Goal: Information Seeking & Learning: Check status

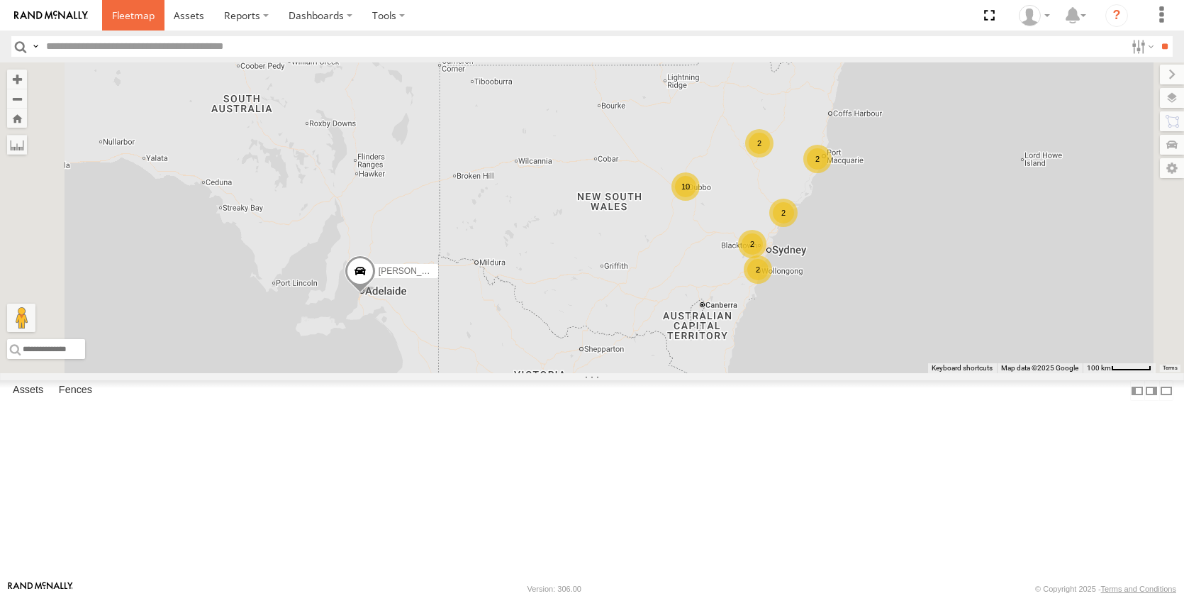
click at [121, 15] on span at bounding box center [133, 15] width 43 height 13
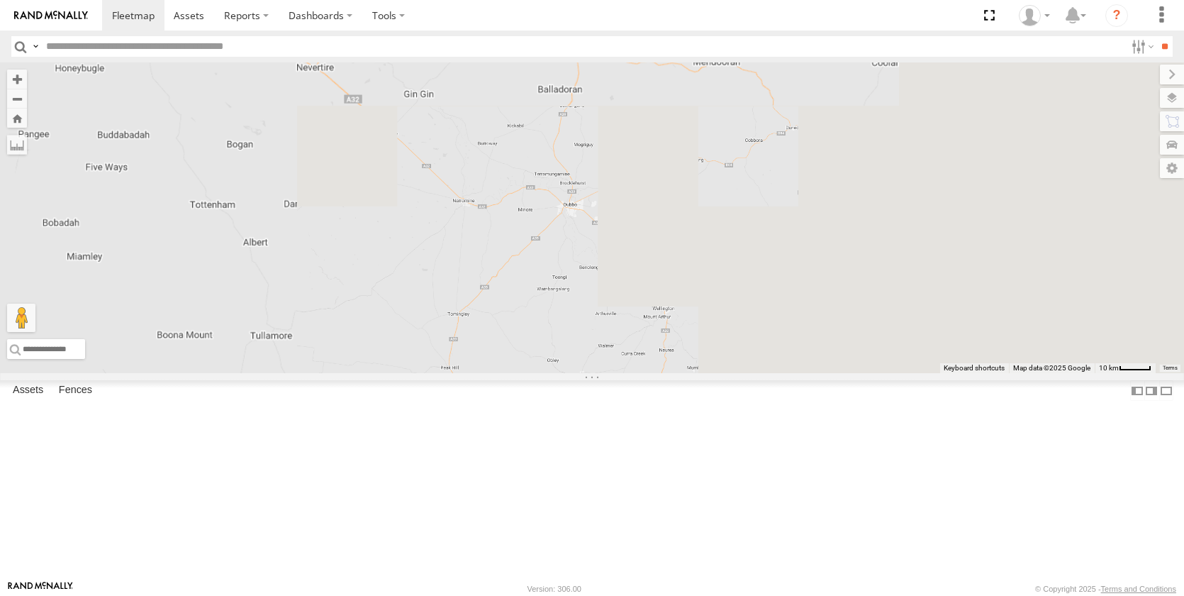
drag, startPoint x: 961, startPoint y: 313, endPoint x: 777, endPoint y: 404, distance: 204.9
click at [778, 373] on div "[PERSON_NAME] - NEW ute" at bounding box center [592, 217] width 1184 height 311
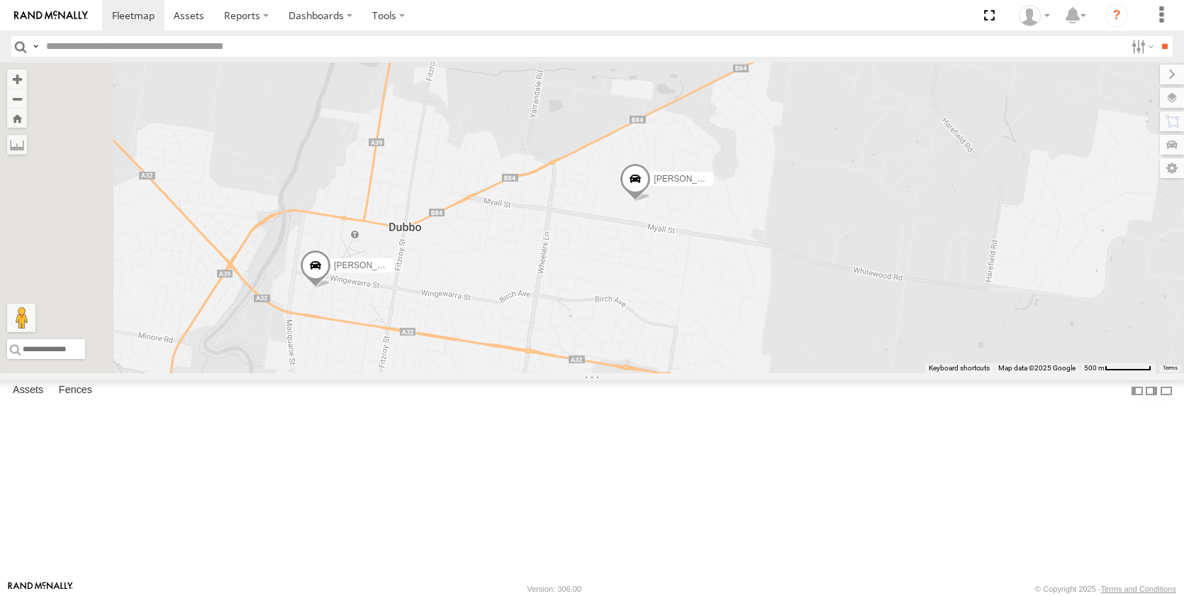
drag, startPoint x: 686, startPoint y: 375, endPoint x: 742, endPoint y: 254, distance: 133.3
click at [742, 254] on div "[PERSON_NAME] - NEW ute [PERSON_NAME] [PERSON_NAME] [PERSON_NAME]" at bounding box center [592, 217] width 1184 height 311
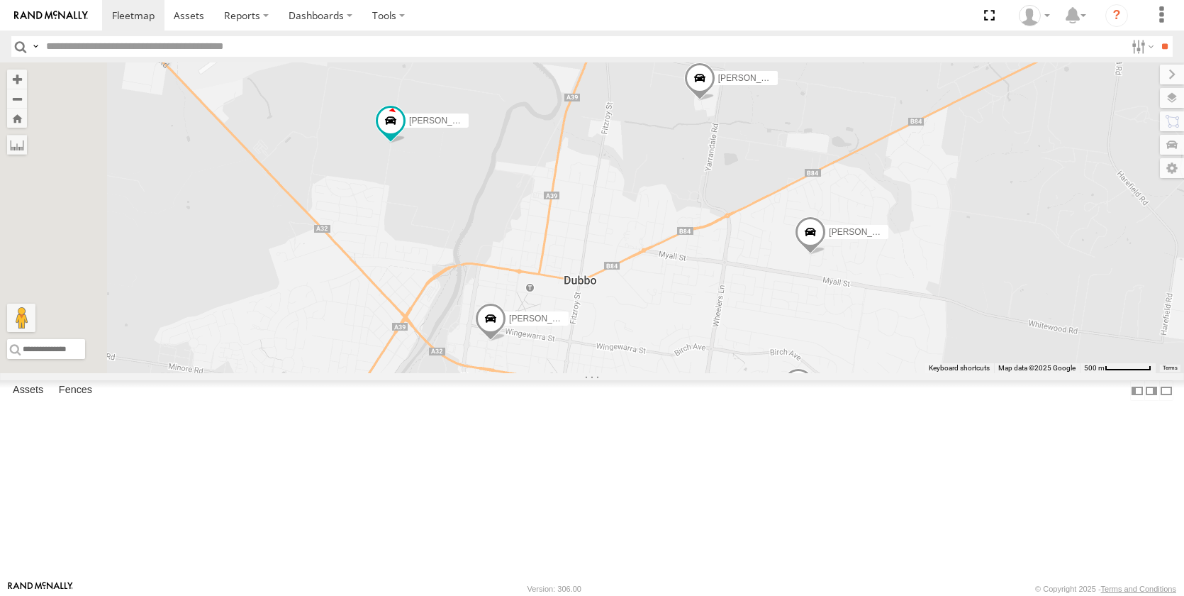
drag, startPoint x: 674, startPoint y: 438, endPoint x: 875, endPoint y: 496, distance: 209.0
click at [875, 373] on div "[PERSON_NAME] - NEW ute [PERSON_NAME] [PERSON_NAME] [PERSON_NAME] 4 [PERSON_NAM…" at bounding box center [592, 217] width 1184 height 311
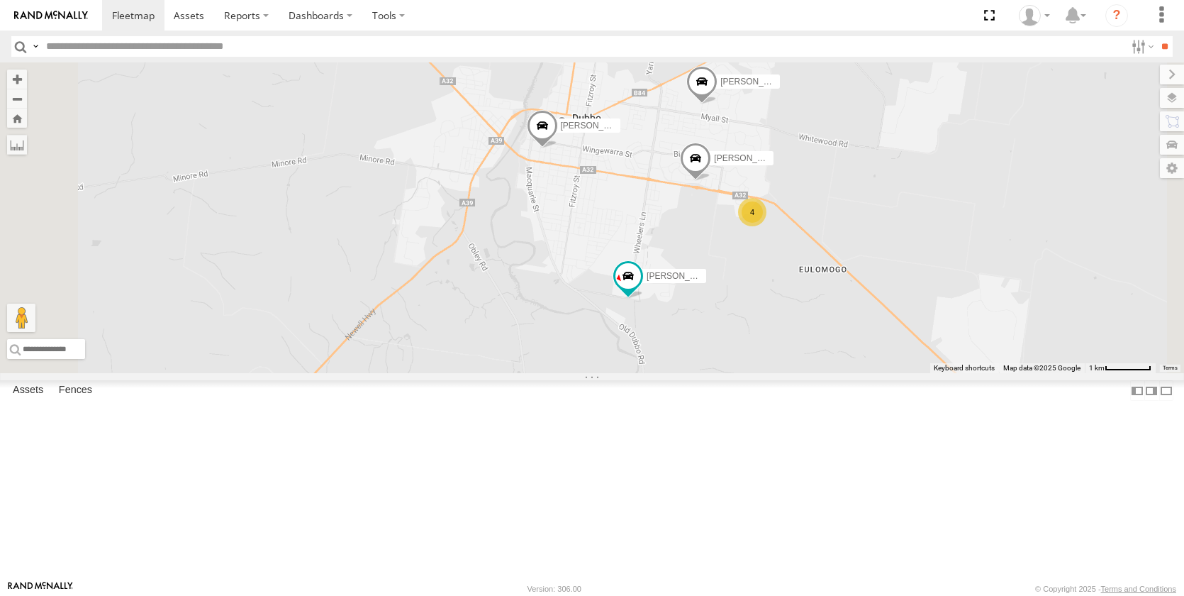
drag, startPoint x: 916, startPoint y: 443, endPoint x: 820, endPoint y: 250, distance: 215.7
click at [820, 250] on div "[PERSON_NAME] - NEW ute [PERSON_NAME] [PERSON_NAME] [PERSON_NAME] [PERSON_NAME]…" at bounding box center [592, 217] width 1184 height 311
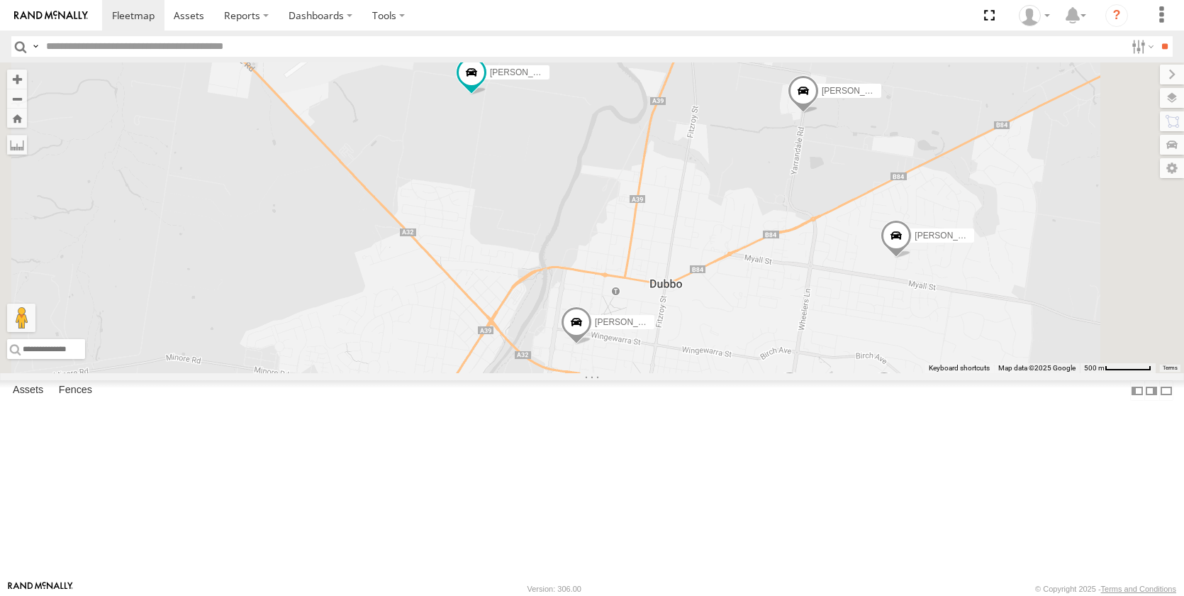
drag, startPoint x: 662, startPoint y: 198, endPoint x: 665, endPoint y: 265, distance: 67.4
click at [665, 265] on div "[PERSON_NAME] [PERSON_NAME] [PERSON_NAME] New [PERSON_NAME] [PERSON_NAME] [PERS…" at bounding box center [592, 217] width 1184 height 311
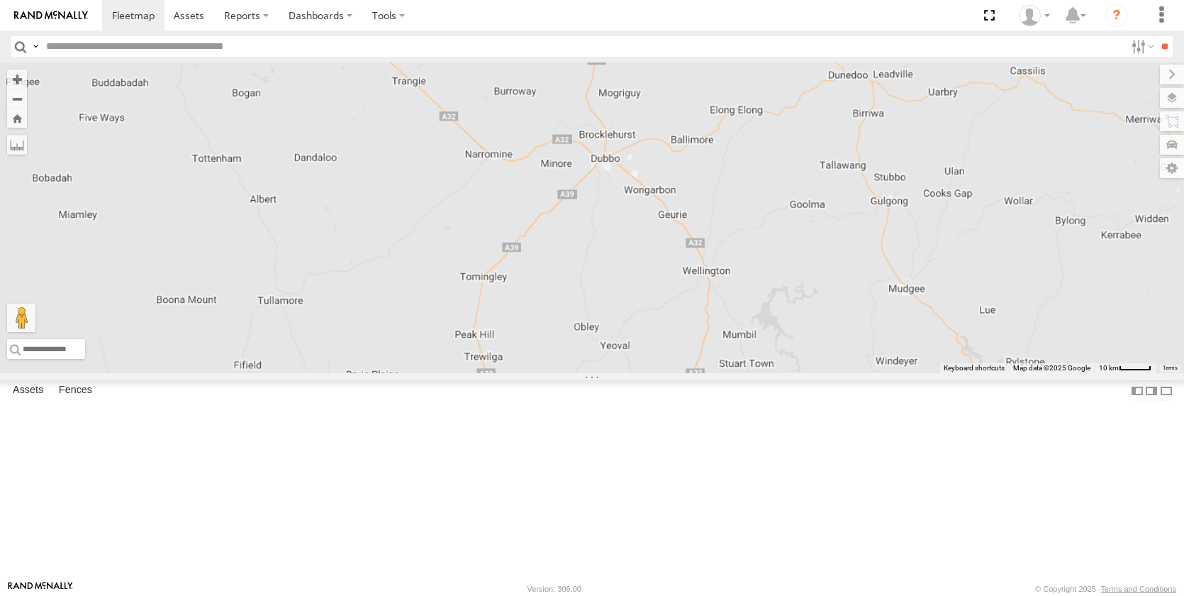
drag, startPoint x: 889, startPoint y: 413, endPoint x: 776, endPoint y: 326, distance: 143.1
click at [738, 373] on div "[PERSON_NAME] - NEW ute" at bounding box center [592, 217] width 1184 height 311
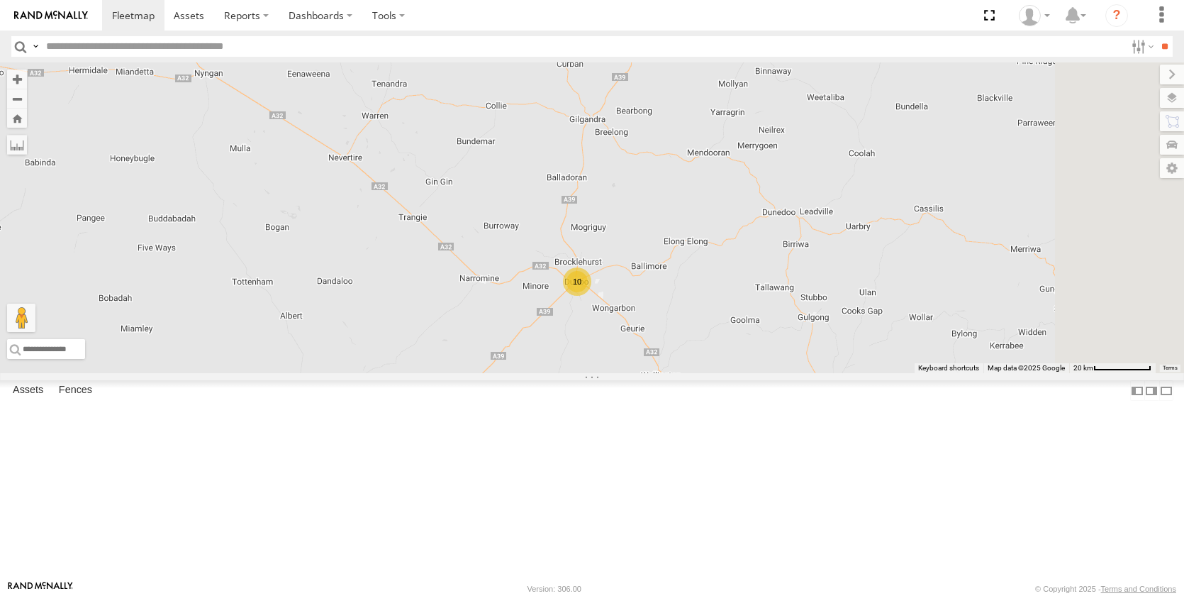
drag, startPoint x: 835, startPoint y: 214, endPoint x: 808, endPoint y: 330, distance: 119.2
click at [808, 330] on div "[PERSON_NAME] - NEW ute 10" at bounding box center [592, 217] width 1184 height 311
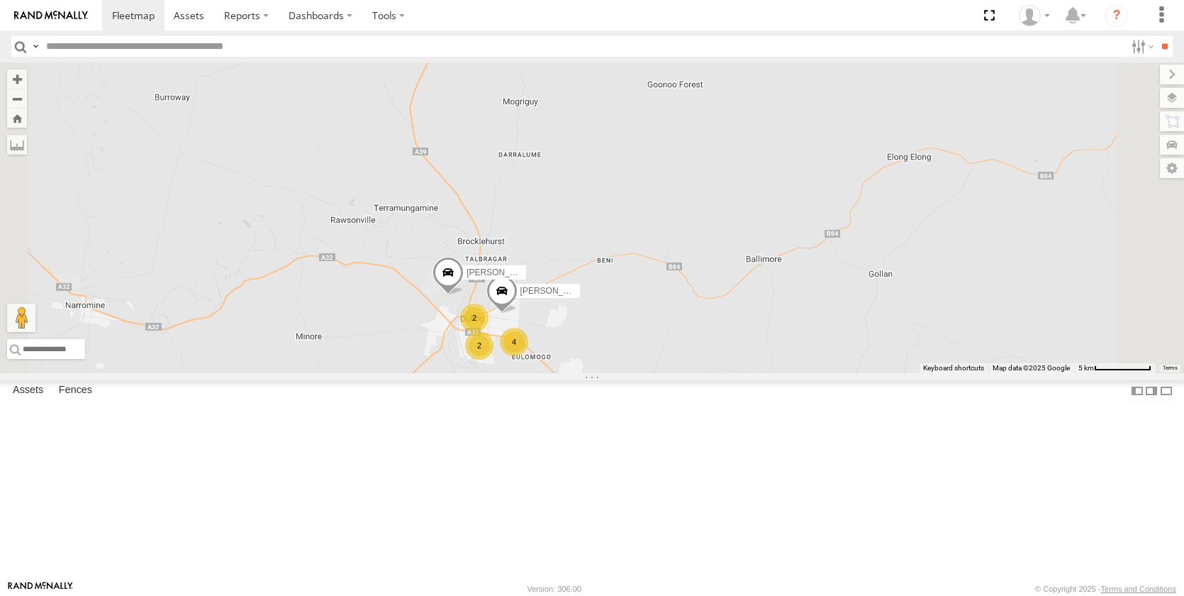
drag, startPoint x: 762, startPoint y: 372, endPoint x: 738, endPoint y: 333, distance: 45.5
click at [787, 298] on div "[PERSON_NAME] - NEW ute 2 4 2 [PERSON_NAME] [PERSON_NAME] New [PERSON_NAME]" at bounding box center [592, 217] width 1184 height 311
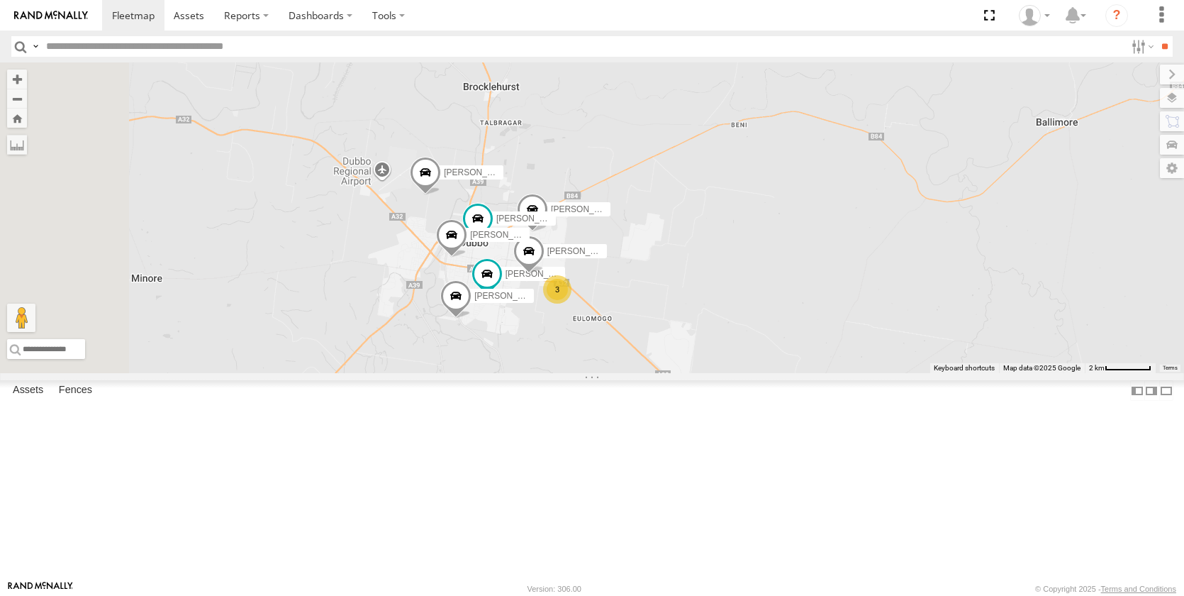
drag, startPoint x: 678, startPoint y: 366, endPoint x: 693, endPoint y: 277, distance: 89.9
click at [741, 230] on div "[PERSON_NAME] - NEW [PERSON_NAME] New [PERSON_NAME] [PERSON_NAME] 3 [PERSON_NAM…" at bounding box center [592, 217] width 1184 height 311
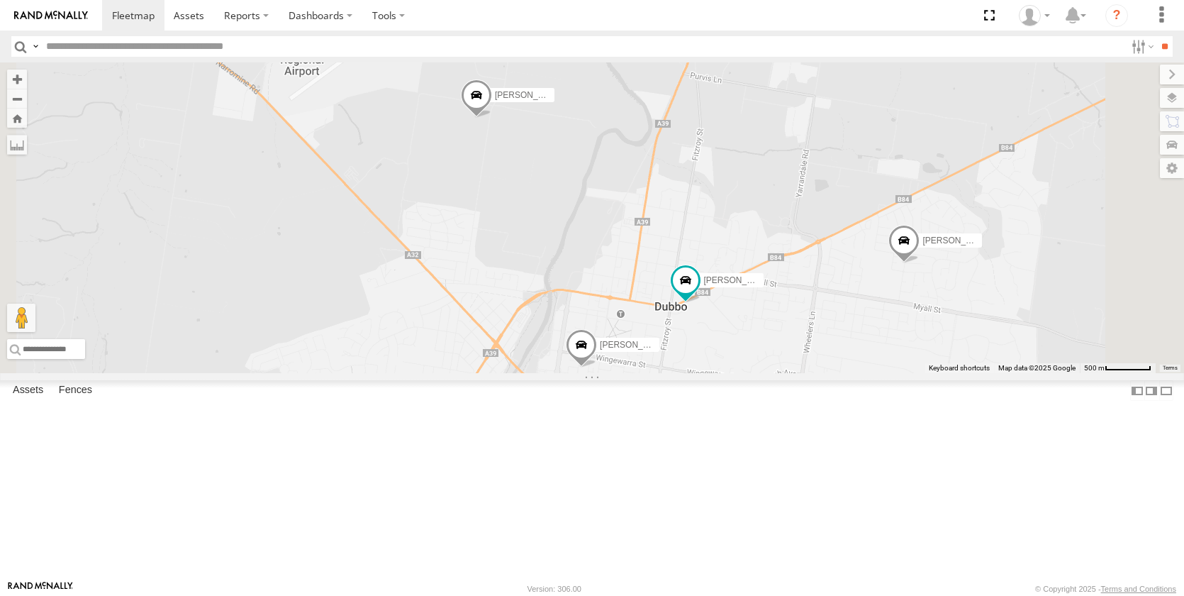
drag, startPoint x: 657, startPoint y: 257, endPoint x: 659, endPoint y: 289, distance: 32.0
click at [659, 289] on div "[PERSON_NAME] - NEW [PERSON_NAME] New [PERSON_NAME] [PERSON_NAME] [PERSON_NAME]…" at bounding box center [592, 217] width 1184 height 311
